Goal: Obtain resource: Obtain resource

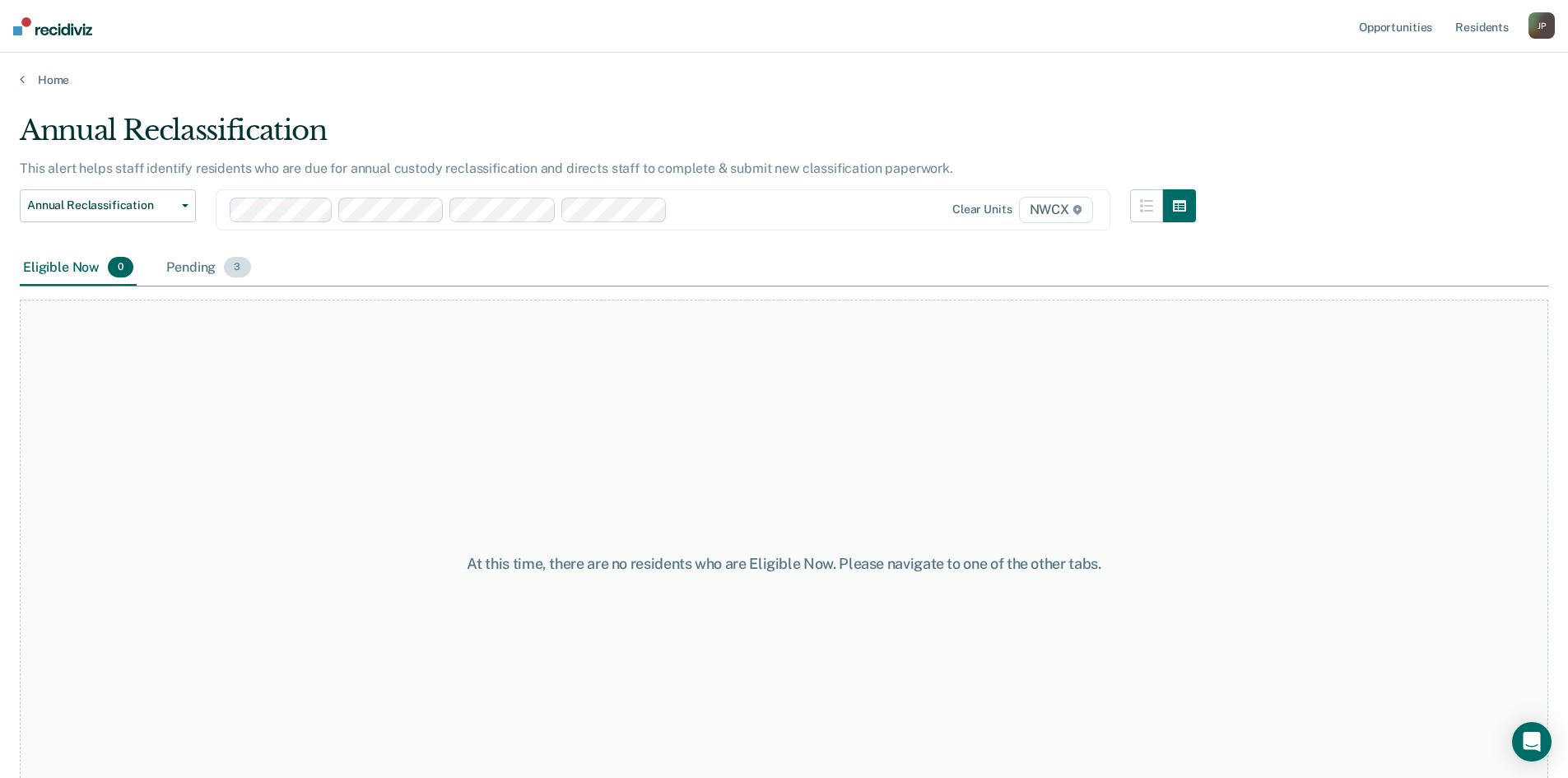
click at [190, 267] on div "Pending 3" at bounding box center [208, 268] width 91 height 36
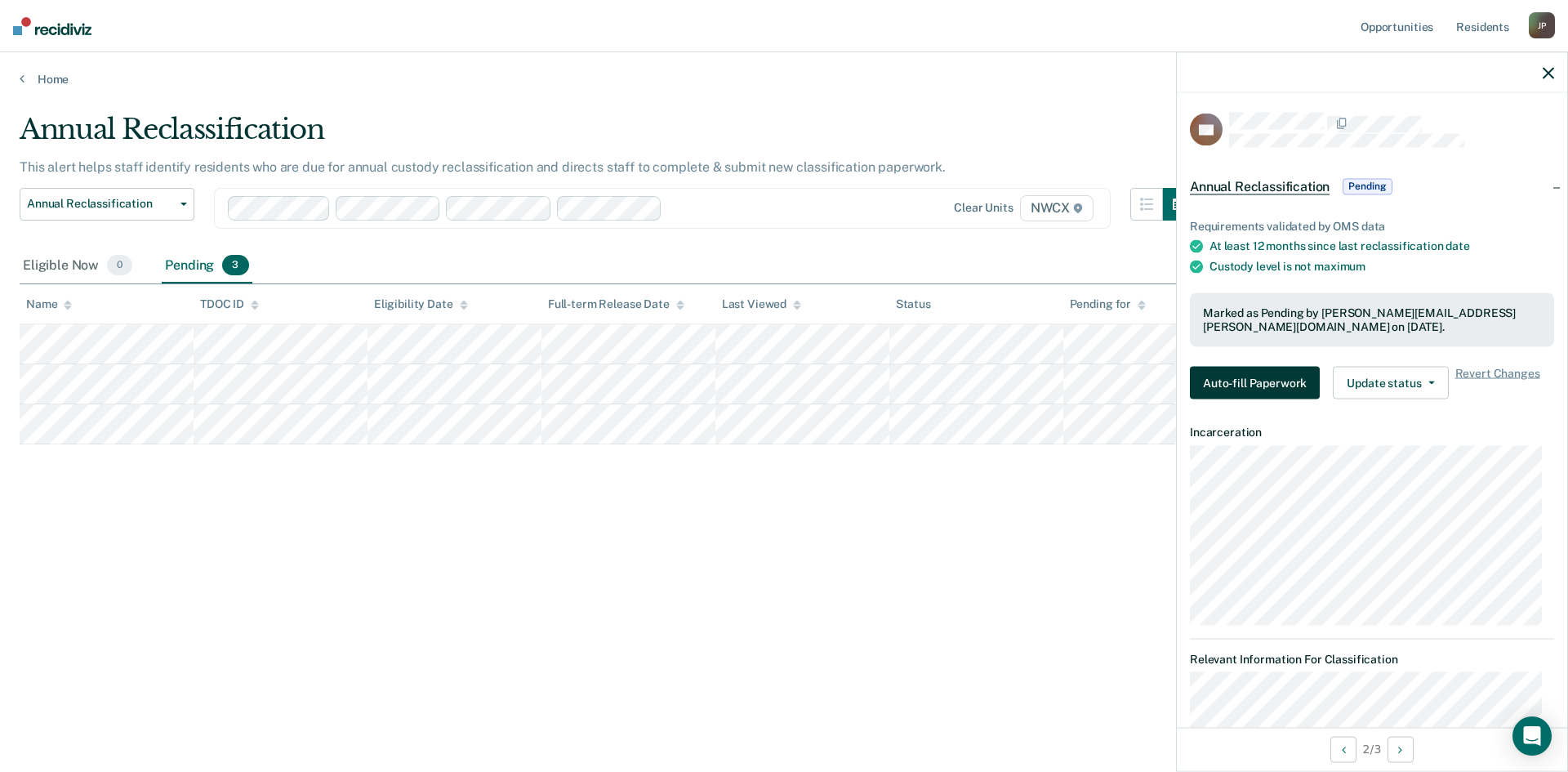
click at [1250, 397] on button "Auto-fill Paperwork" at bounding box center [1255, 382] width 130 height 33
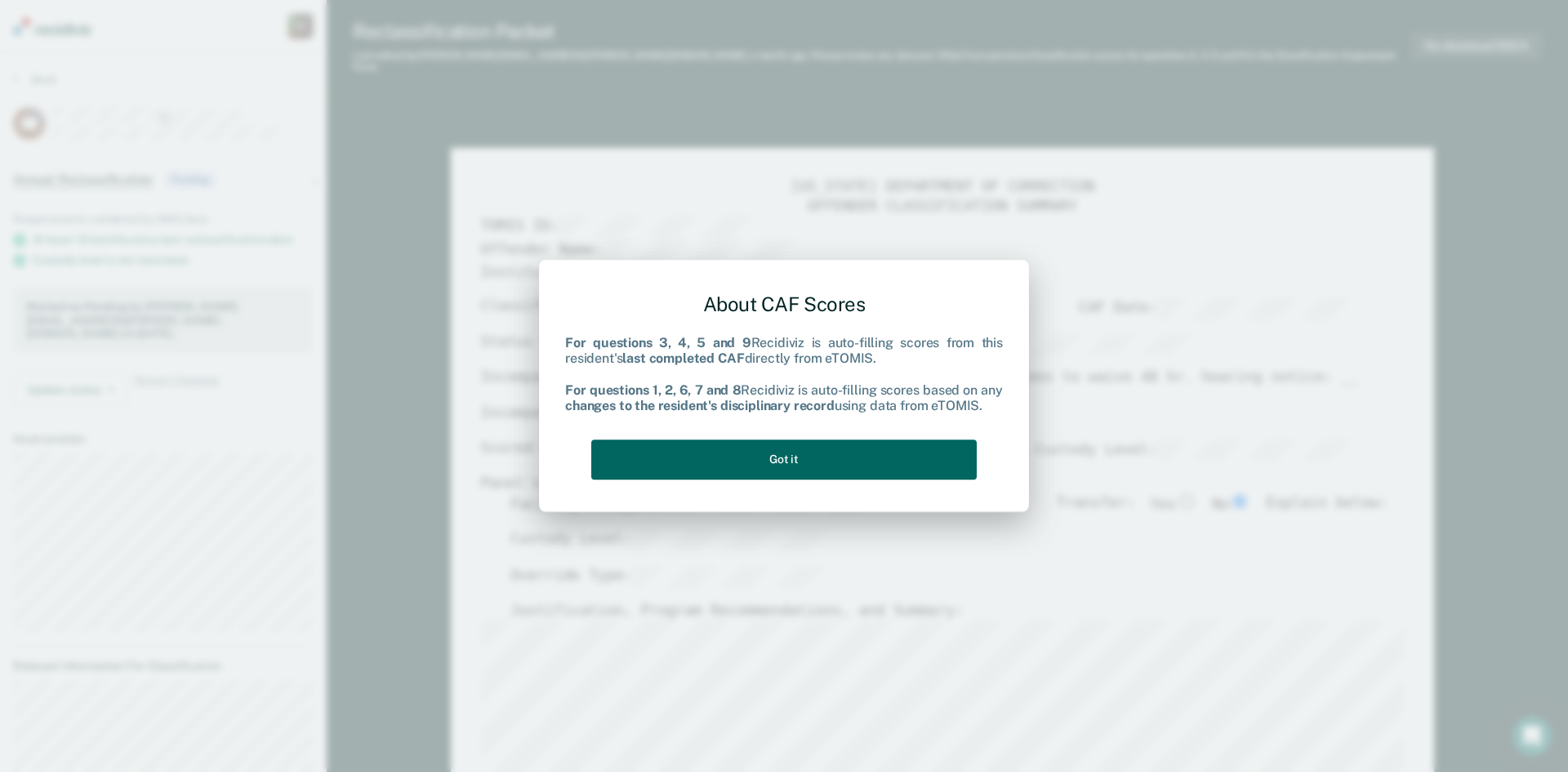
click at [864, 440] on button "Got it" at bounding box center [784, 460] width 385 height 40
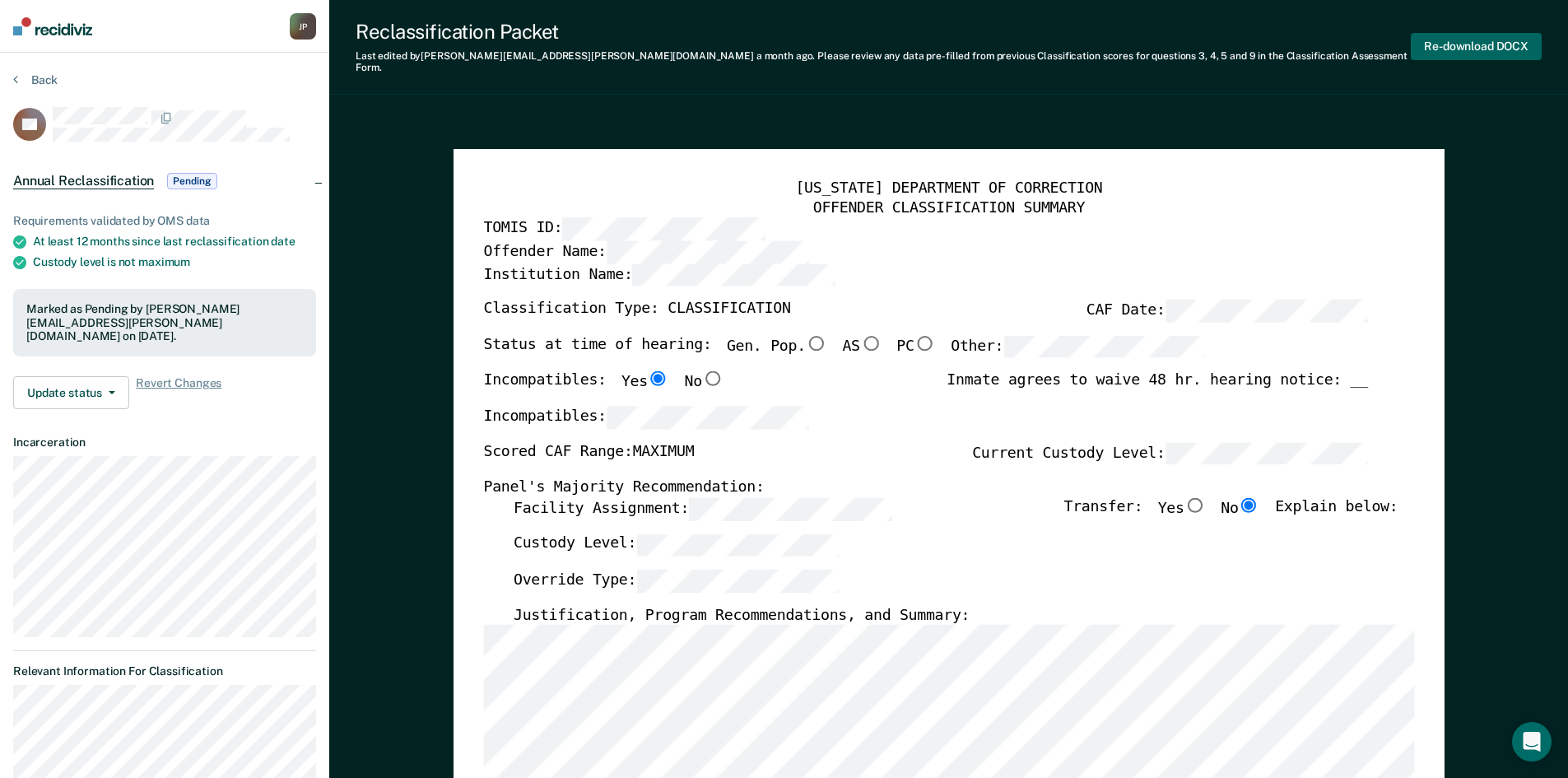
click at [1444, 40] on button "Re-download DOCX" at bounding box center [1476, 47] width 131 height 27
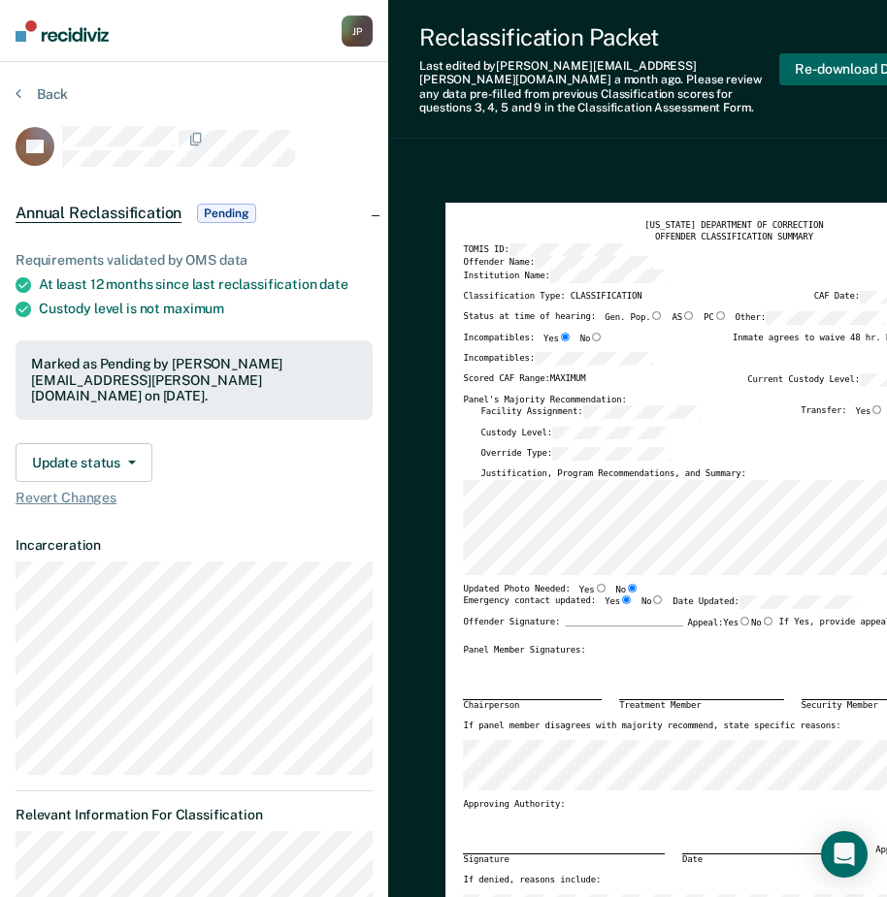
type textarea "x"
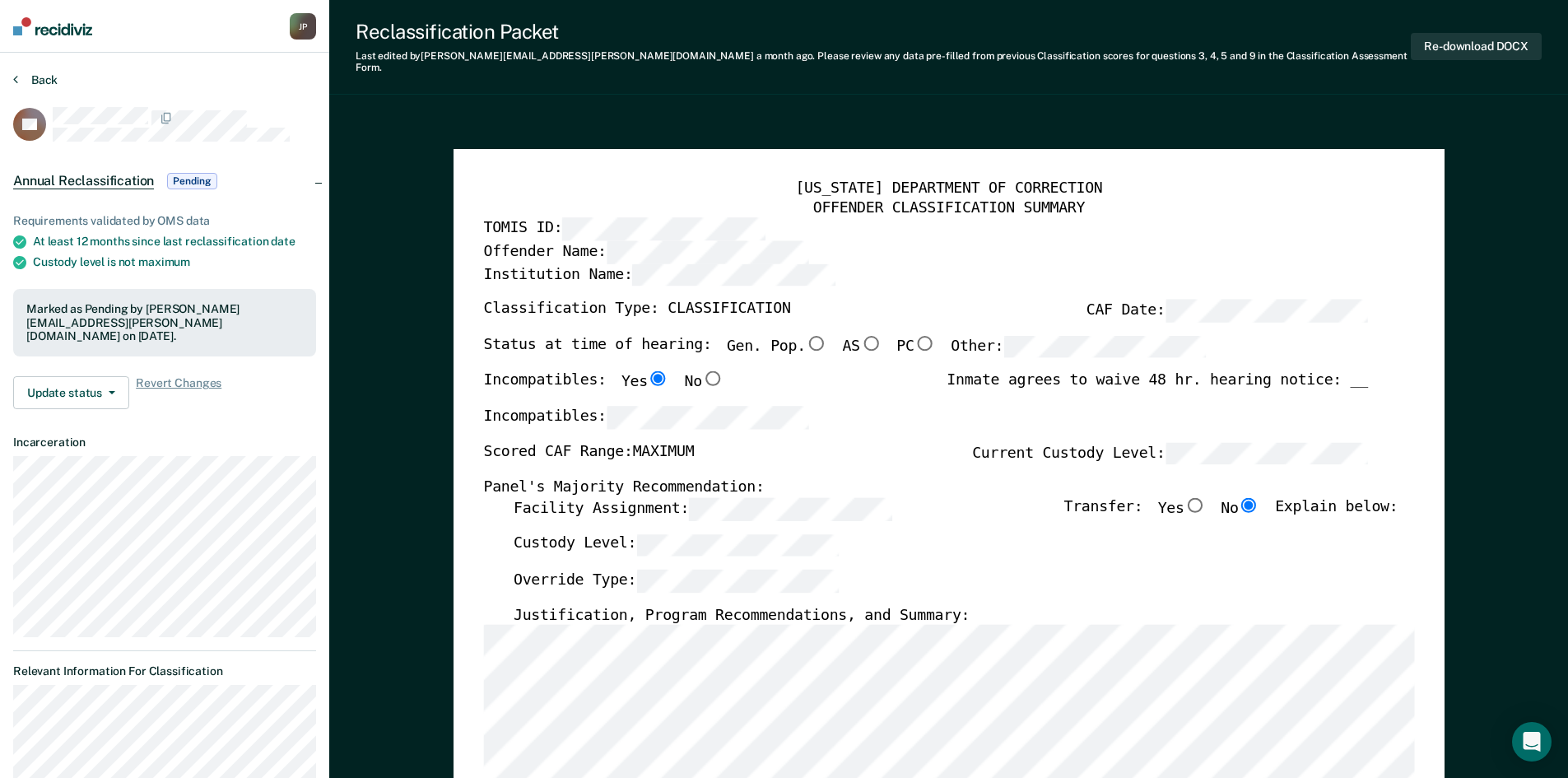
click at [25, 85] on button "Back" at bounding box center [36, 79] width 44 height 14
